Goal: Information Seeking & Learning: Learn about a topic

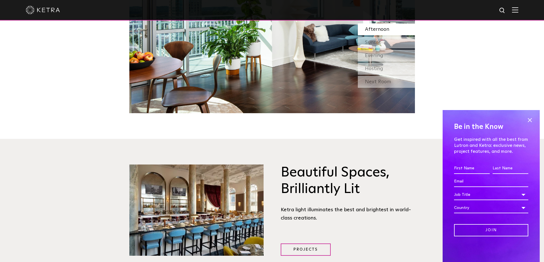
scroll to position [713, 0]
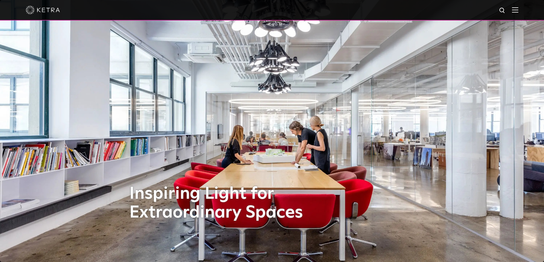
click at [518, 9] on img at bounding box center [515, 9] width 6 height 5
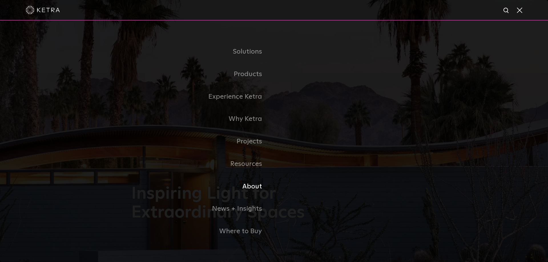
click at [253, 188] on link "About" at bounding box center [202, 187] width 143 height 23
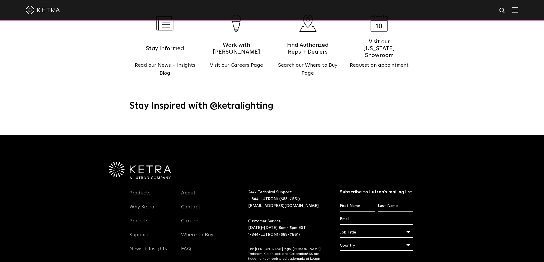
scroll to position [713, 0]
